Goal: Transaction & Acquisition: Book appointment/travel/reservation

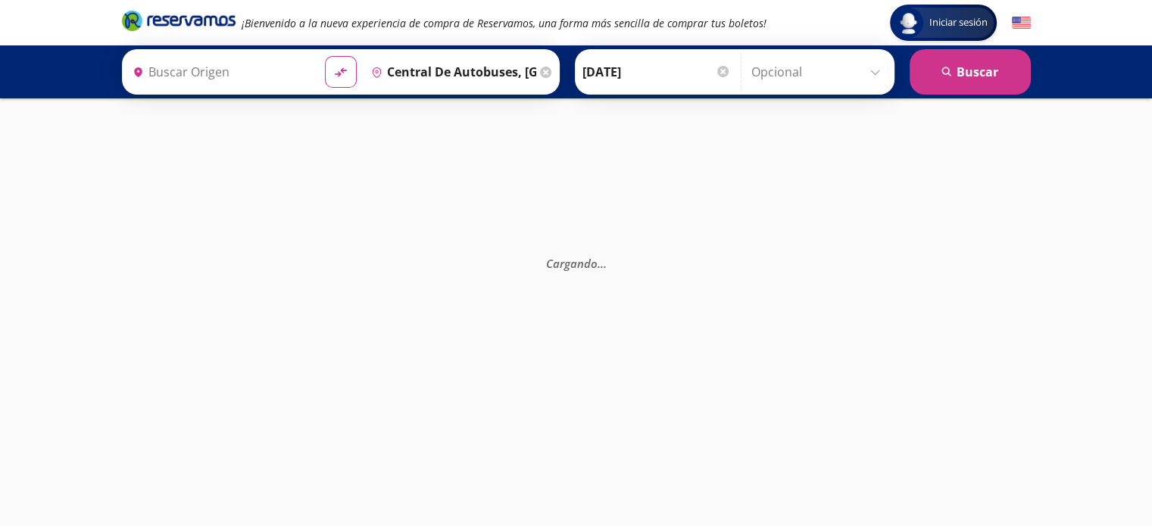
type input "[GEOGRAPHIC_DATA], [GEOGRAPHIC_DATA]"
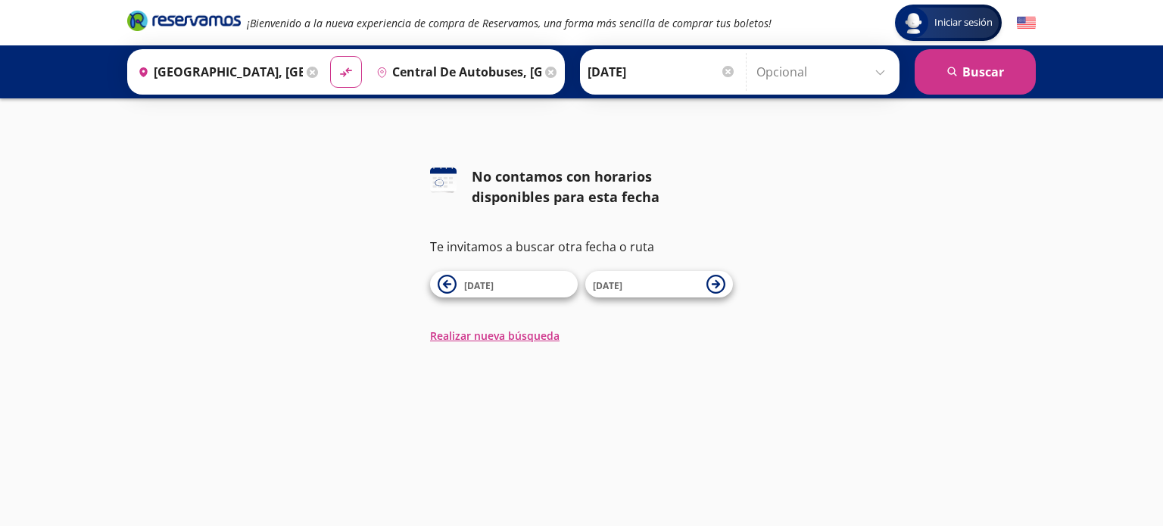
click at [545, 72] on icon at bounding box center [550, 72] width 11 height 11
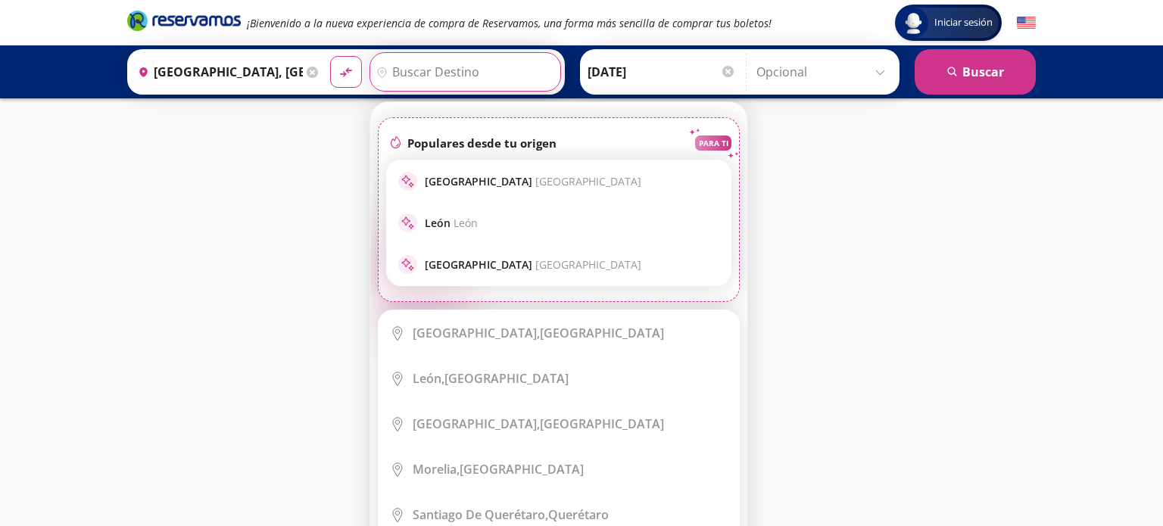
click at [444, 75] on input "Destino" at bounding box center [463, 72] width 186 height 38
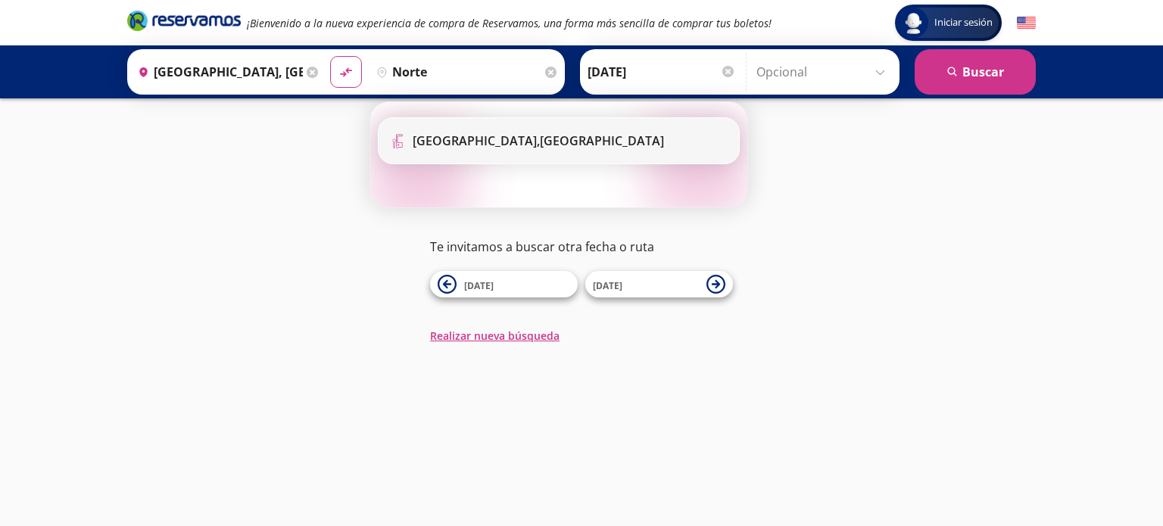
click at [462, 147] on b "[GEOGRAPHIC_DATA]," at bounding box center [476, 140] width 127 height 17
type input "[GEOGRAPHIC_DATA], [GEOGRAPHIC_DATA]"
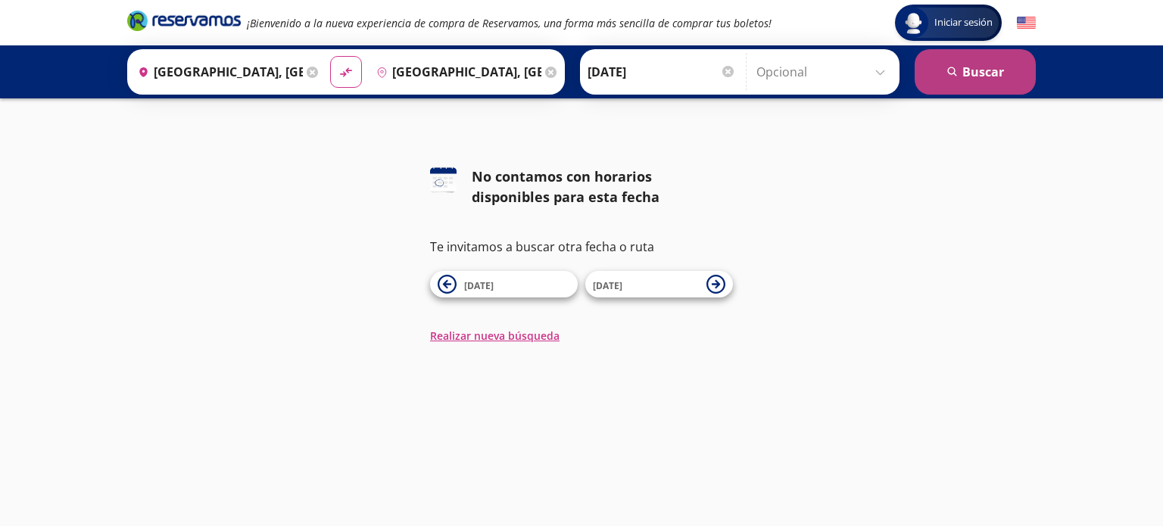
click at [975, 70] on button "search [GEOGRAPHIC_DATA]" at bounding box center [975, 71] width 121 height 45
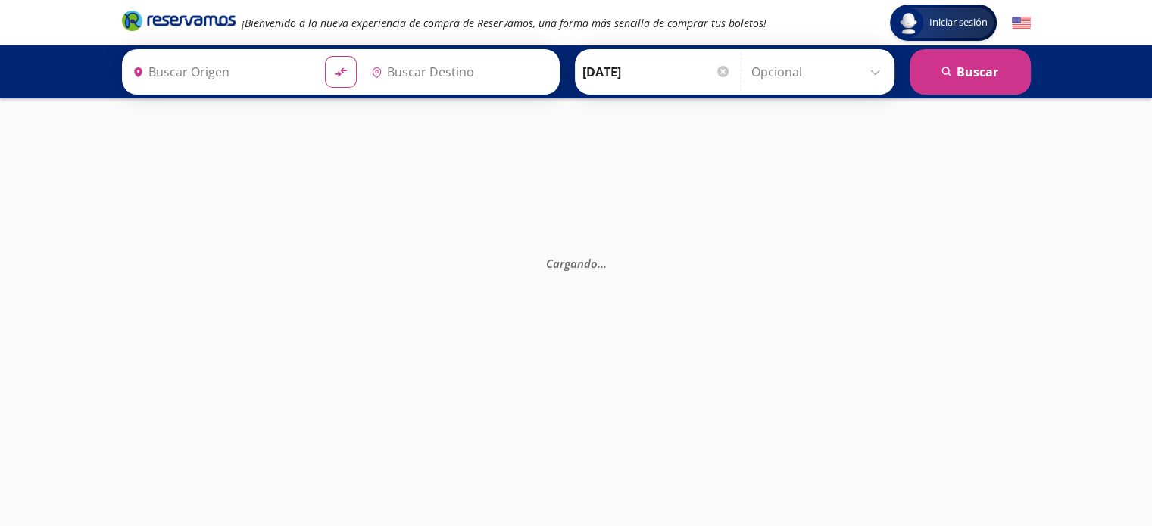
type input "[GEOGRAPHIC_DATA], [GEOGRAPHIC_DATA]"
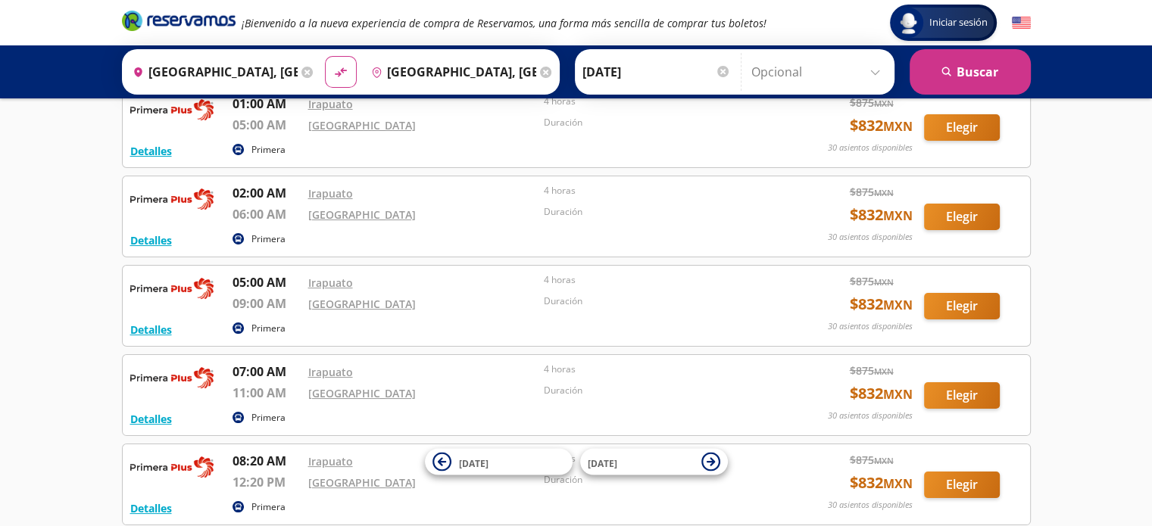
scroll to position [64, 0]
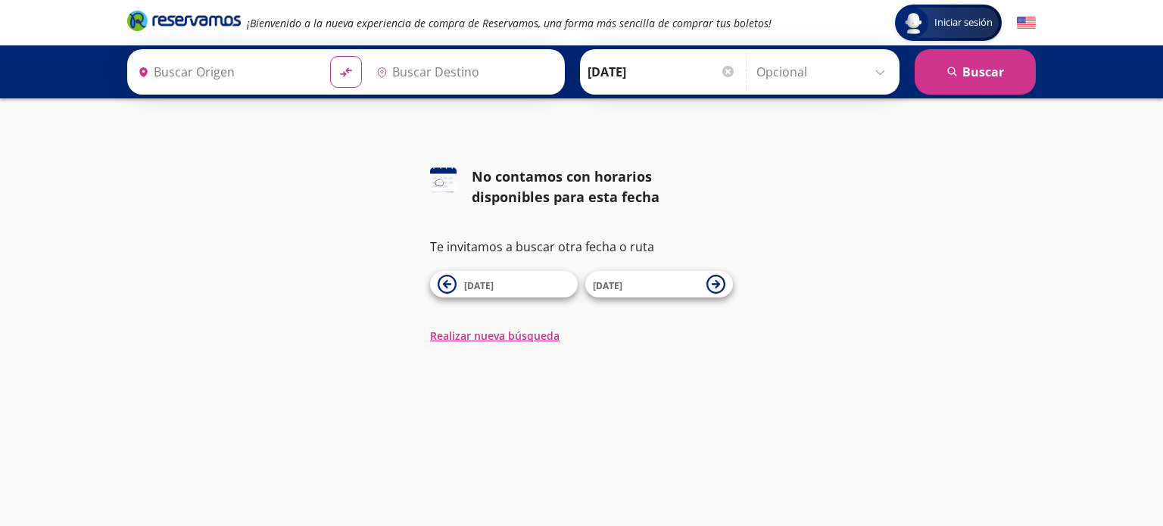
type input "[GEOGRAPHIC_DATA], [GEOGRAPHIC_DATA]"
type input "Central de Autobuses, [GEOGRAPHIC_DATA]"
